Goal: Task Accomplishment & Management: Use online tool/utility

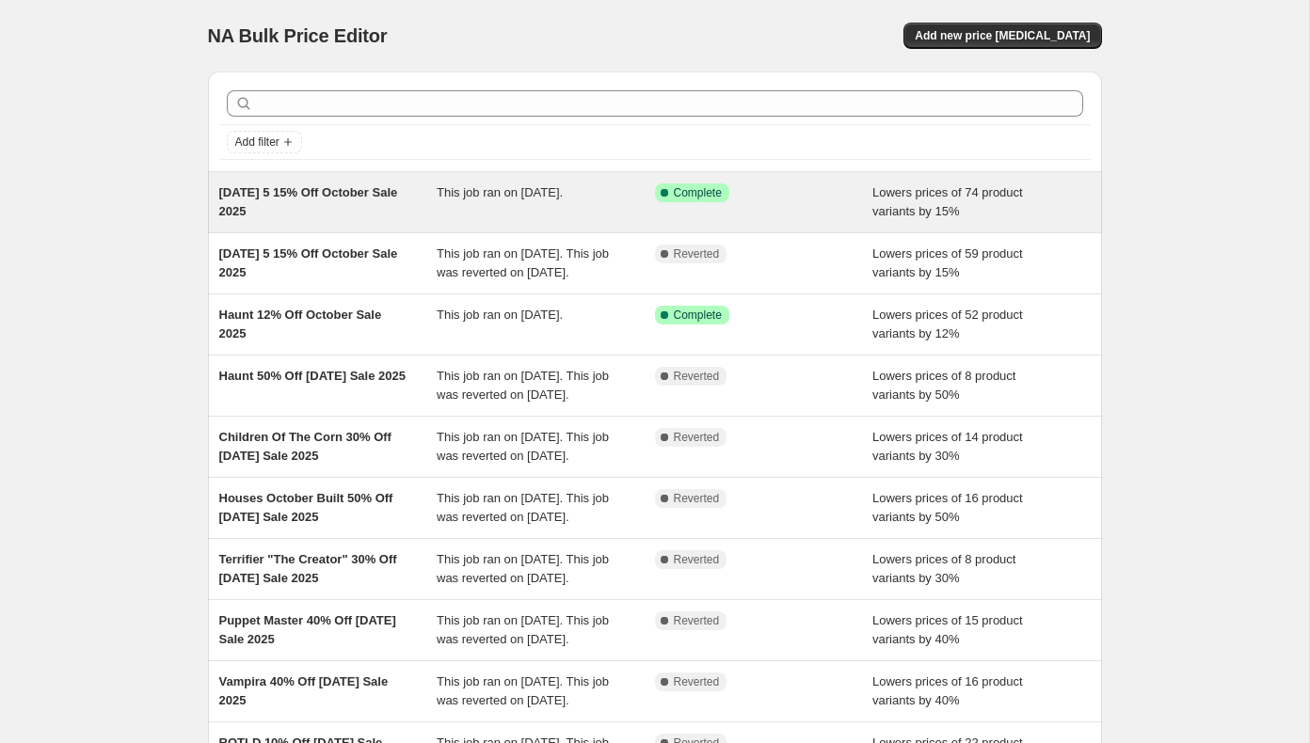
click at [360, 198] on span "[DATE] 5 15% Off October Sale 2025" at bounding box center [308, 201] width 179 height 33
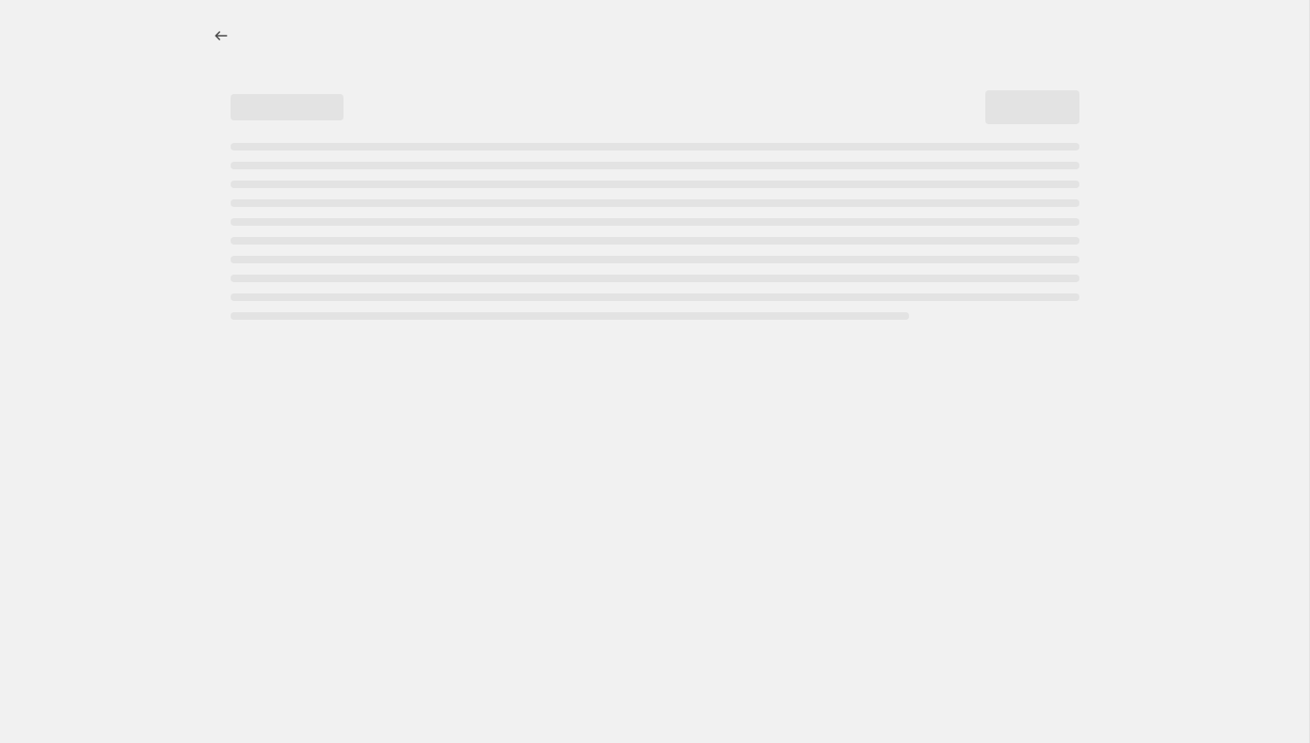
select select "percentage"
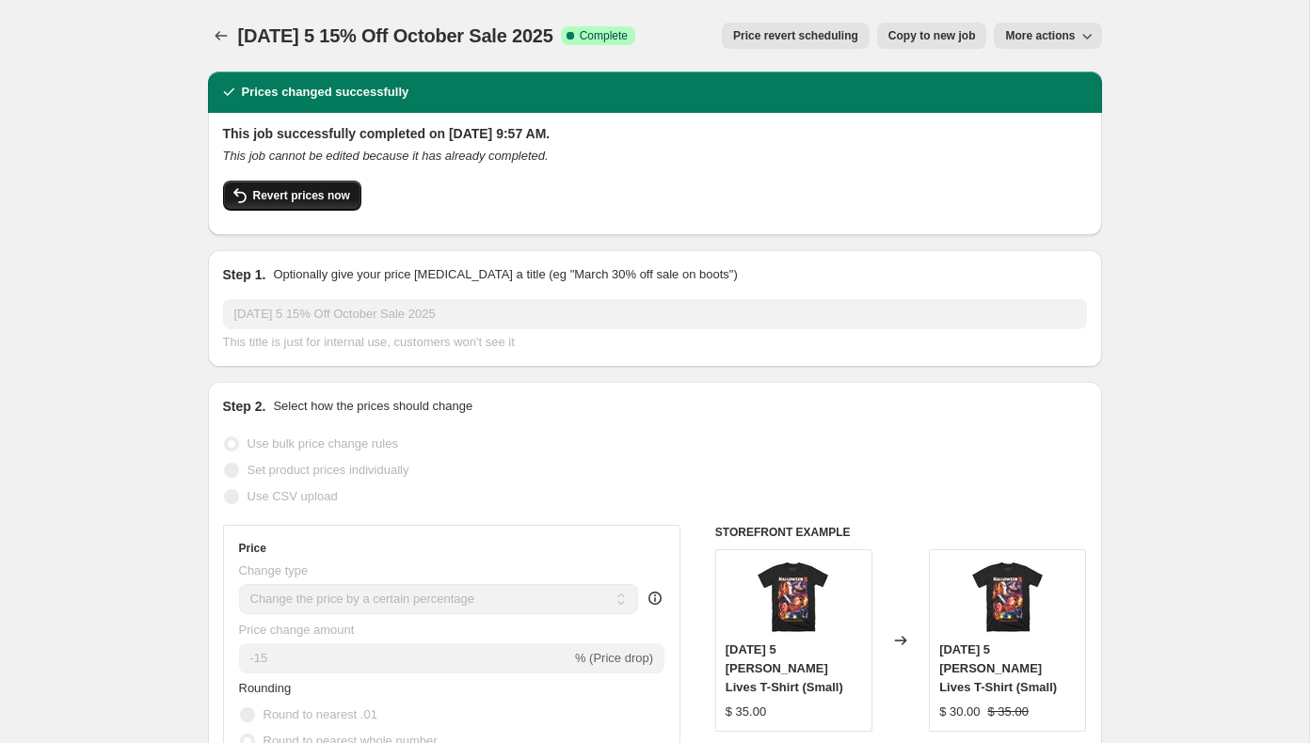
click at [285, 194] on span "Revert prices now" at bounding box center [301, 195] width 97 height 15
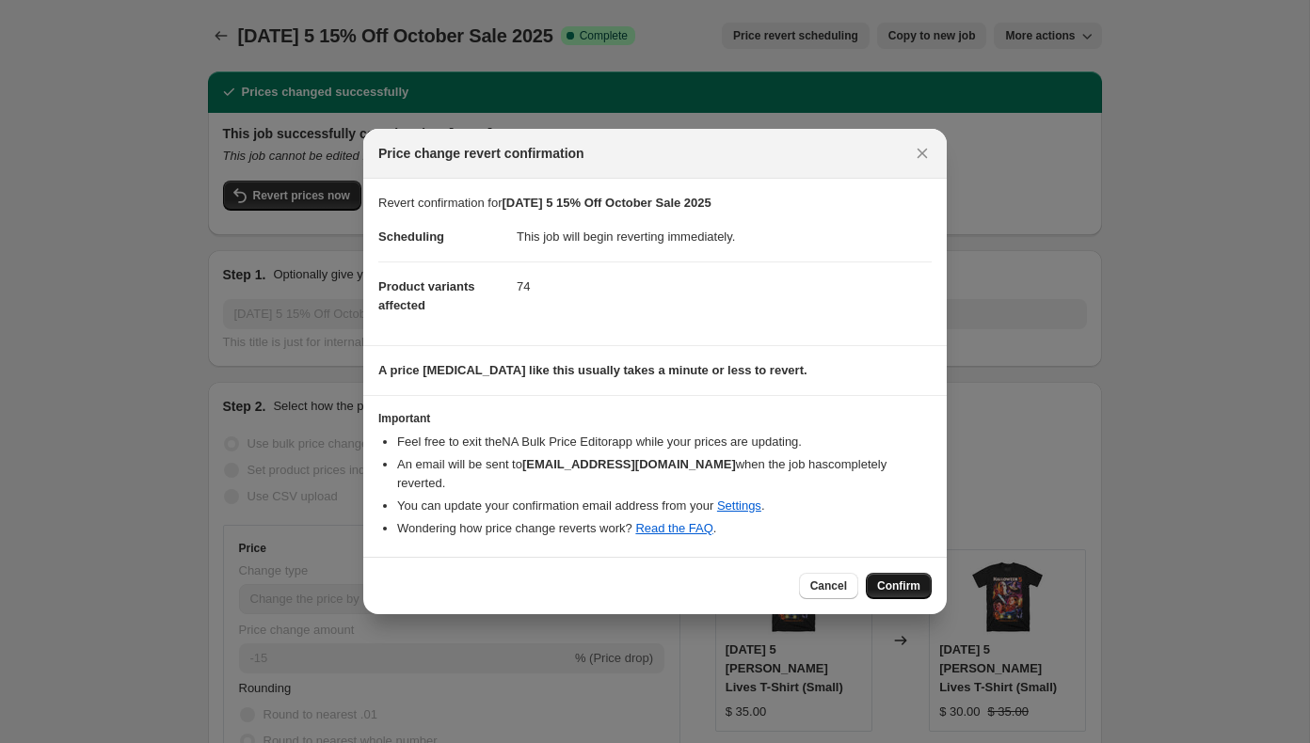
click at [903, 582] on span "Confirm" at bounding box center [898, 586] width 43 height 15
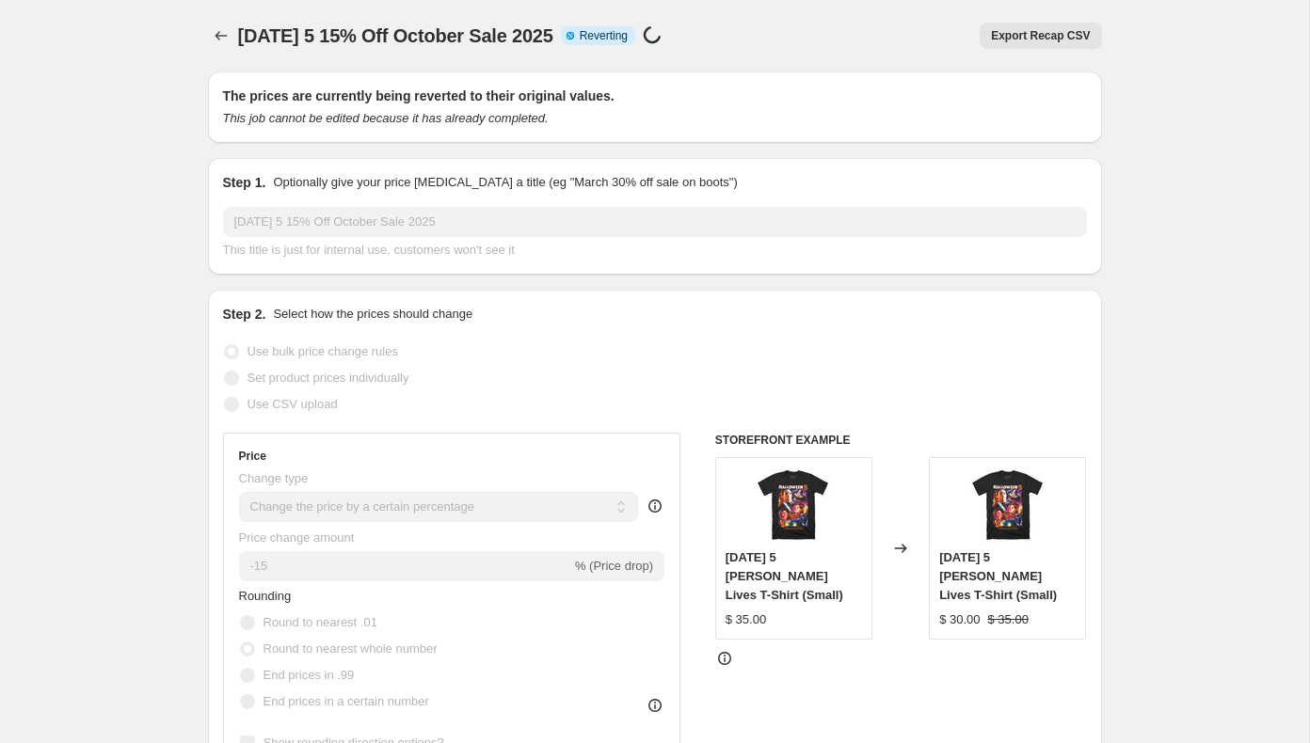
select select "percentage"
